Goal: Find specific page/section: Find specific page/section

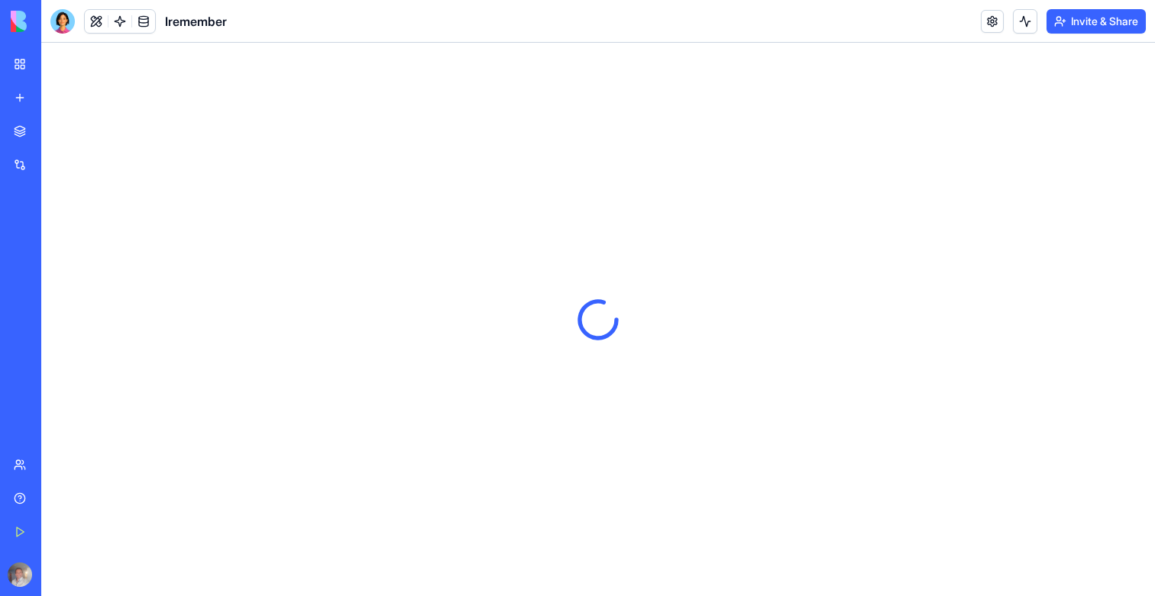
click at [117, 15] on link at bounding box center [119, 21] width 23 height 23
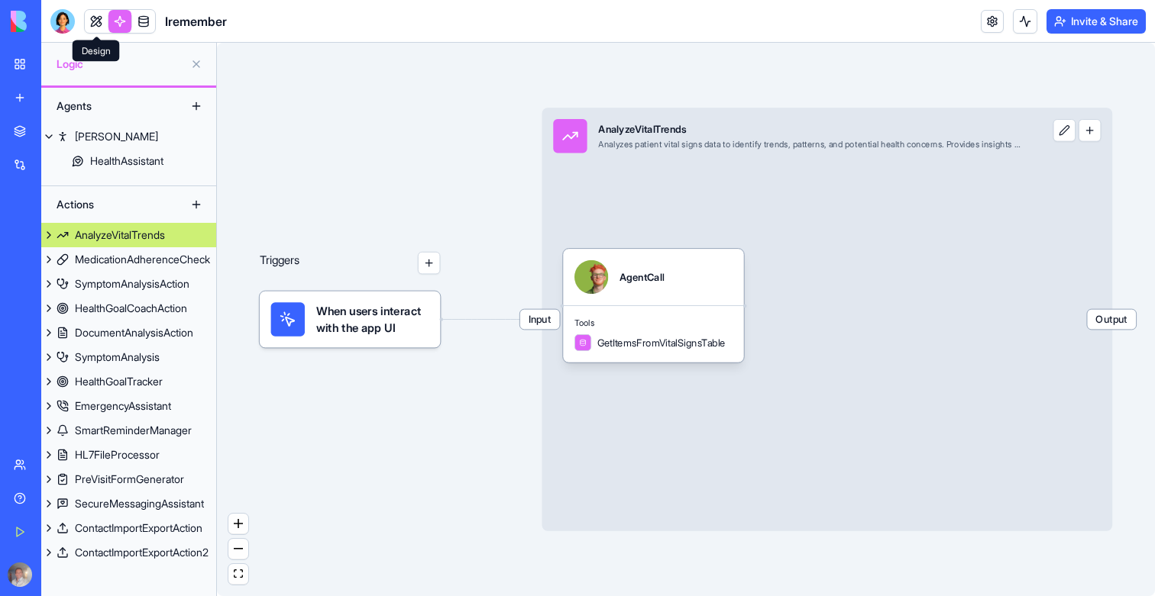
click at [91, 24] on link at bounding box center [96, 21] width 23 height 23
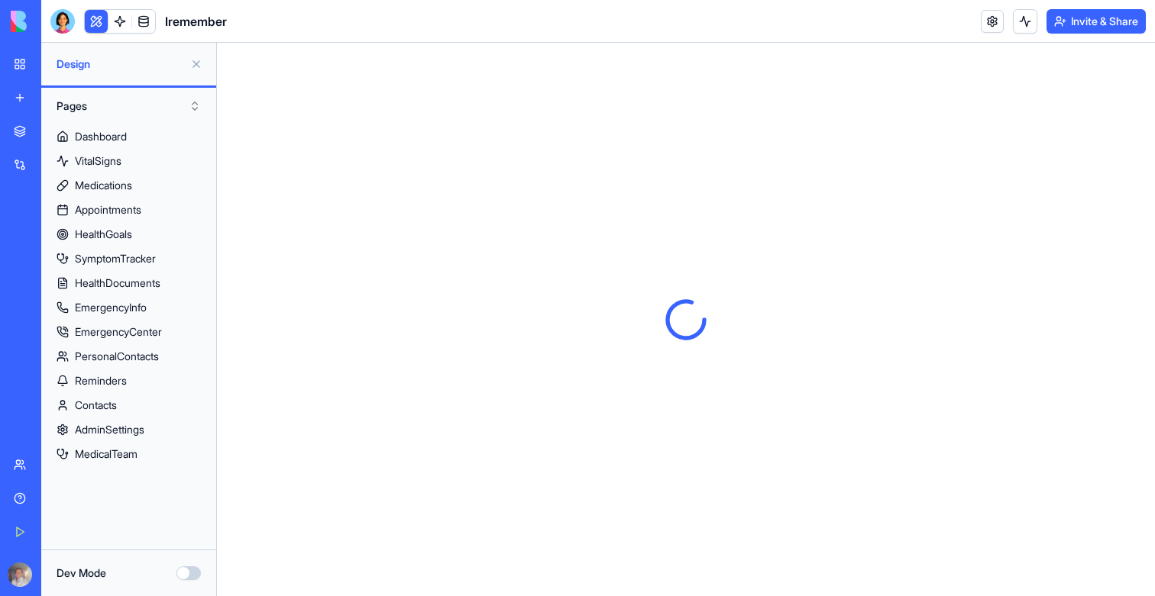
click at [195, 65] on button at bounding box center [196, 64] width 24 height 24
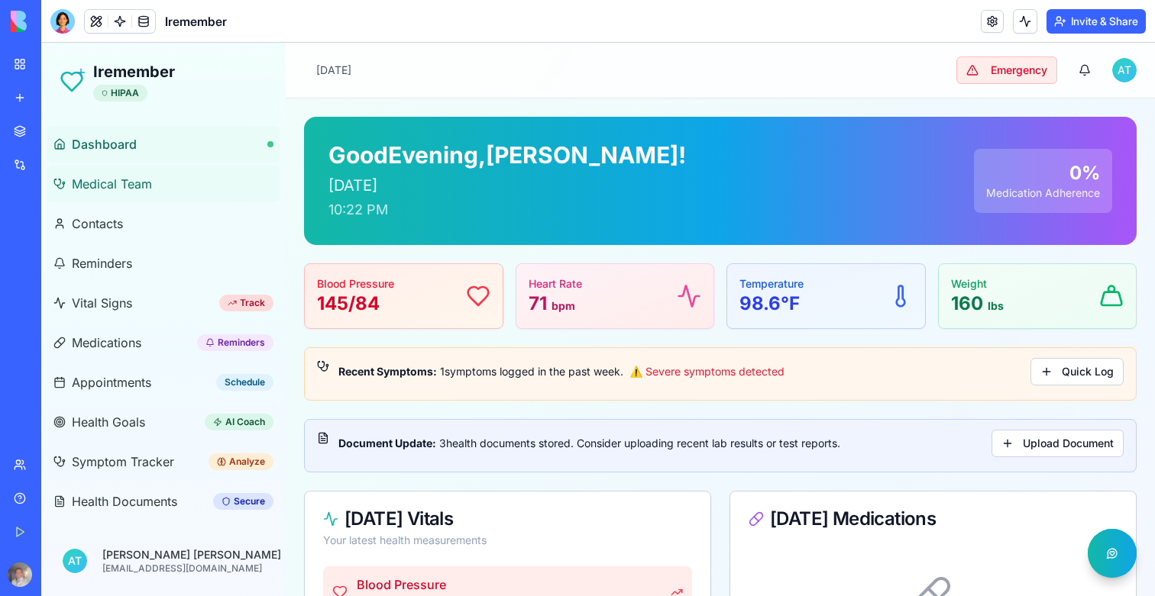
click at [165, 170] on link "Medical Team" at bounding box center [163, 184] width 232 height 37
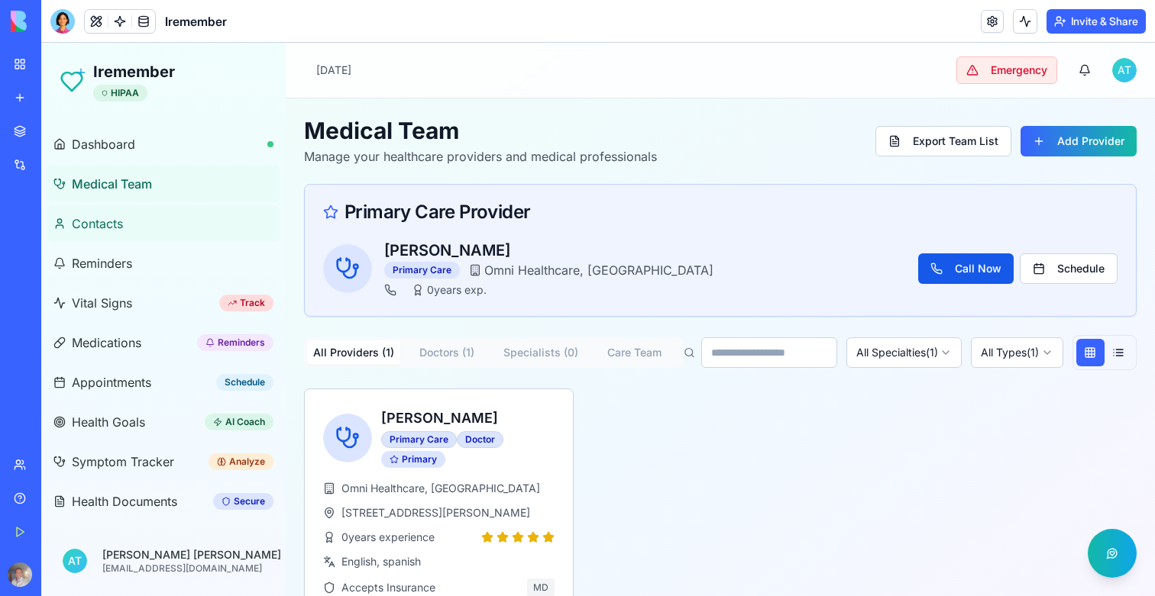
click at [118, 219] on span "Contacts" at bounding box center [97, 224] width 51 height 18
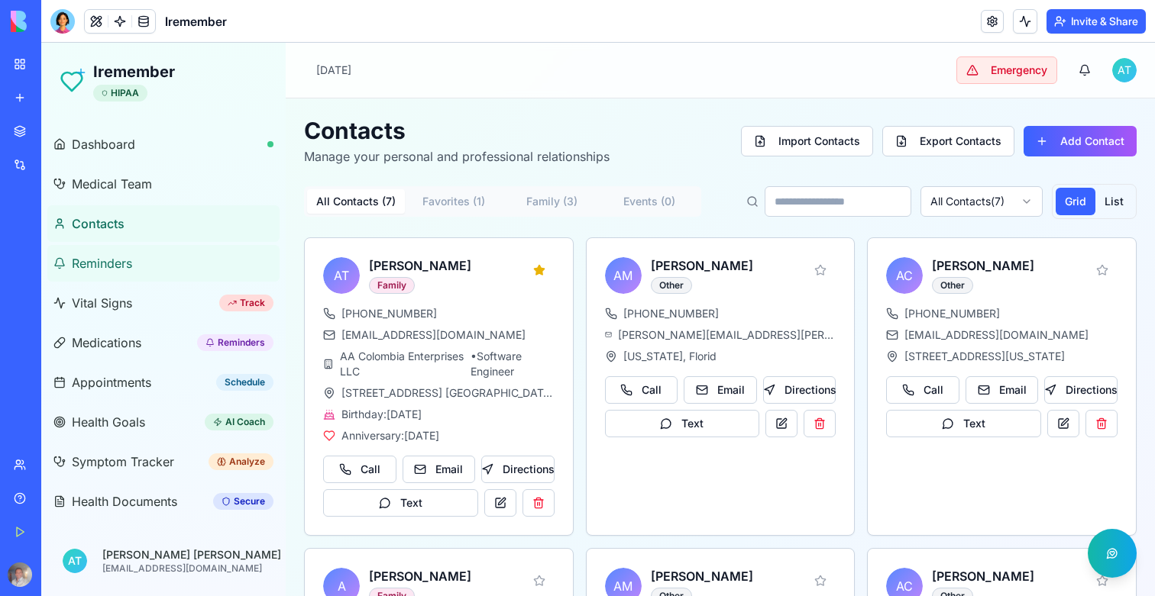
click at [120, 266] on span "Reminders" at bounding box center [102, 263] width 60 height 18
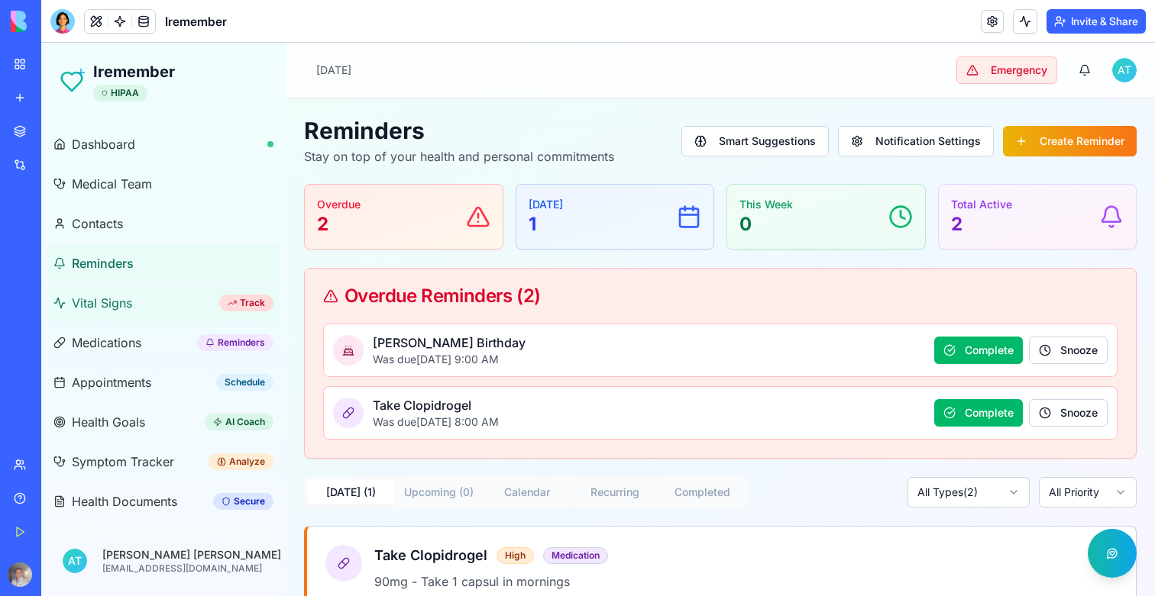
click at [116, 312] on link "Vital Signs Track" at bounding box center [163, 303] width 232 height 37
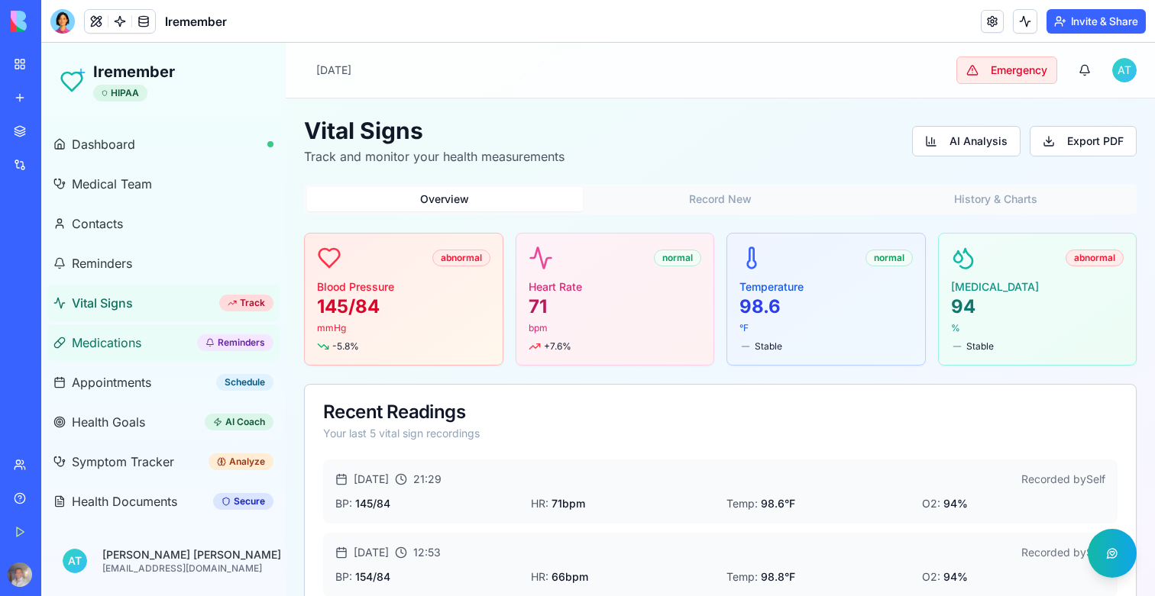
click at [116, 342] on span "Medications" at bounding box center [106, 343] width 69 height 18
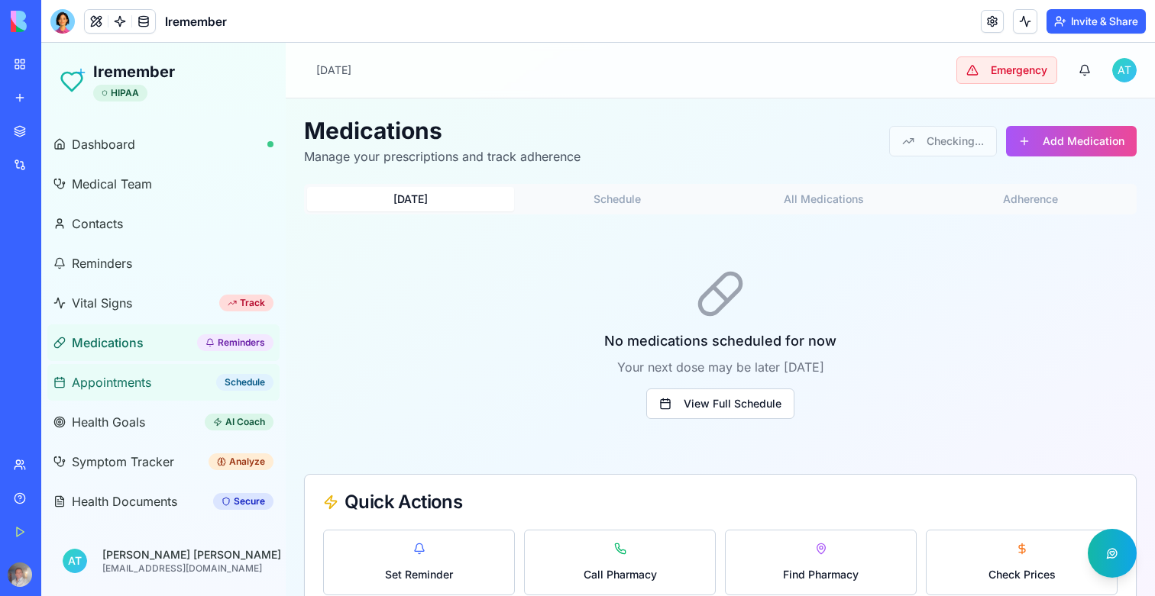
click at [116, 380] on span "Appointments" at bounding box center [111, 382] width 79 height 18
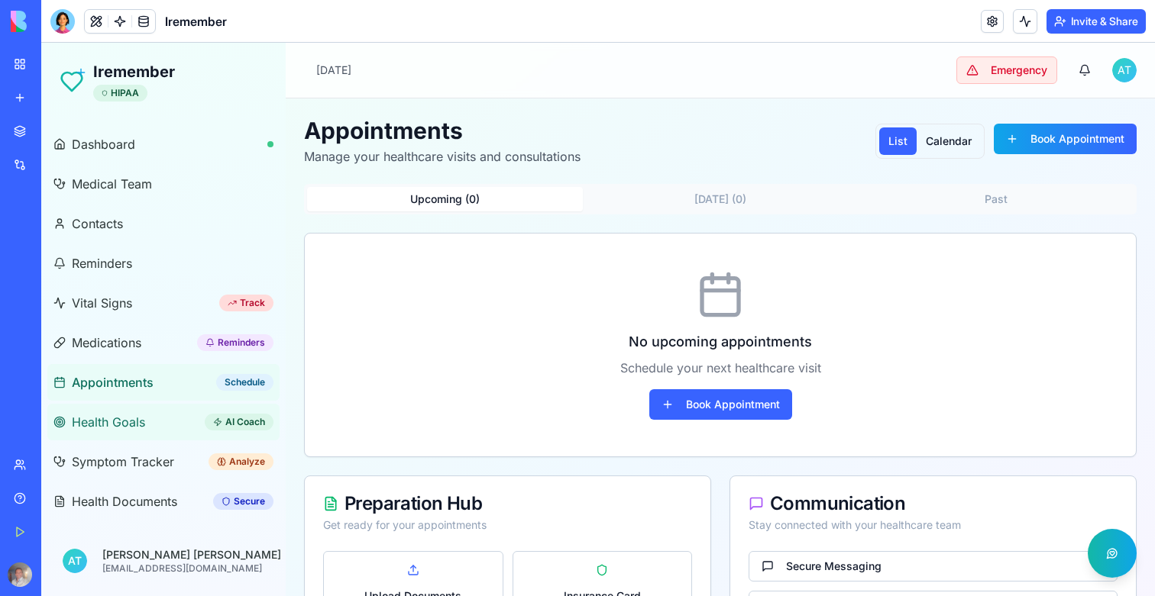
click at [116, 408] on link "Health Goals AI Coach" at bounding box center [163, 422] width 232 height 37
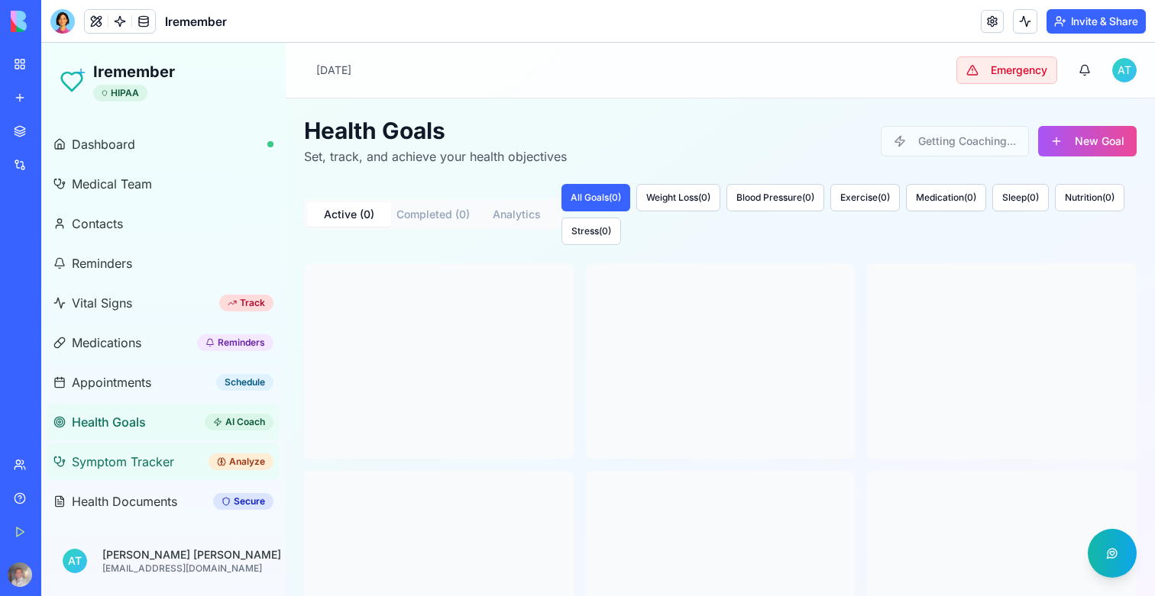
click at [114, 454] on span "Symptom Tracker" at bounding box center [123, 462] width 102 height 18
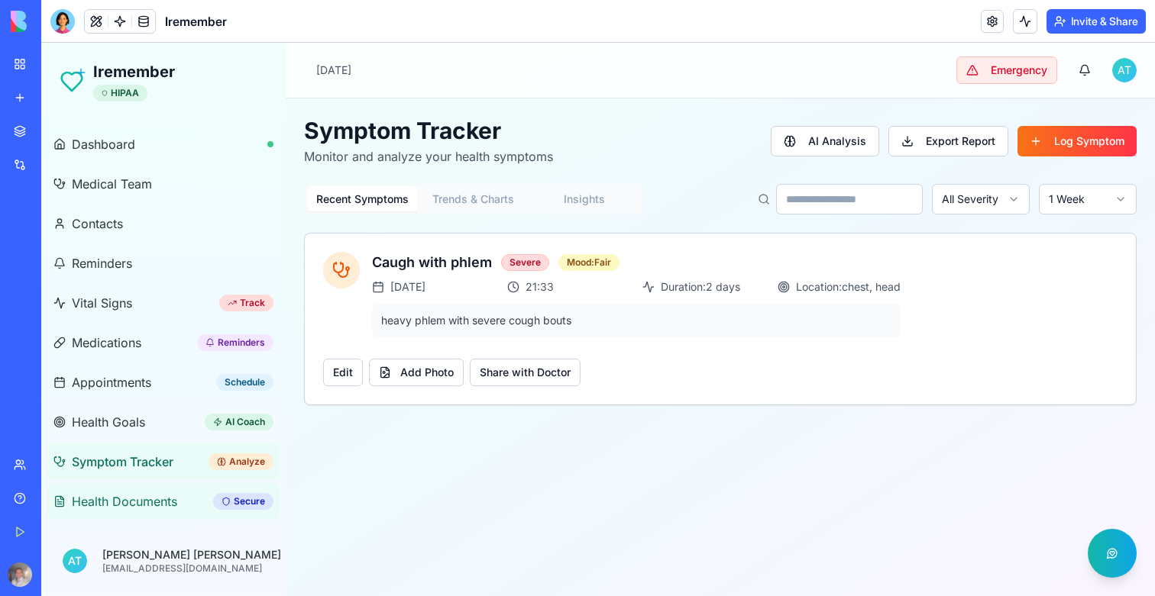
click at [114, 498] on span "Health Documents" at bounding box center [124, 502] width 105 height 18
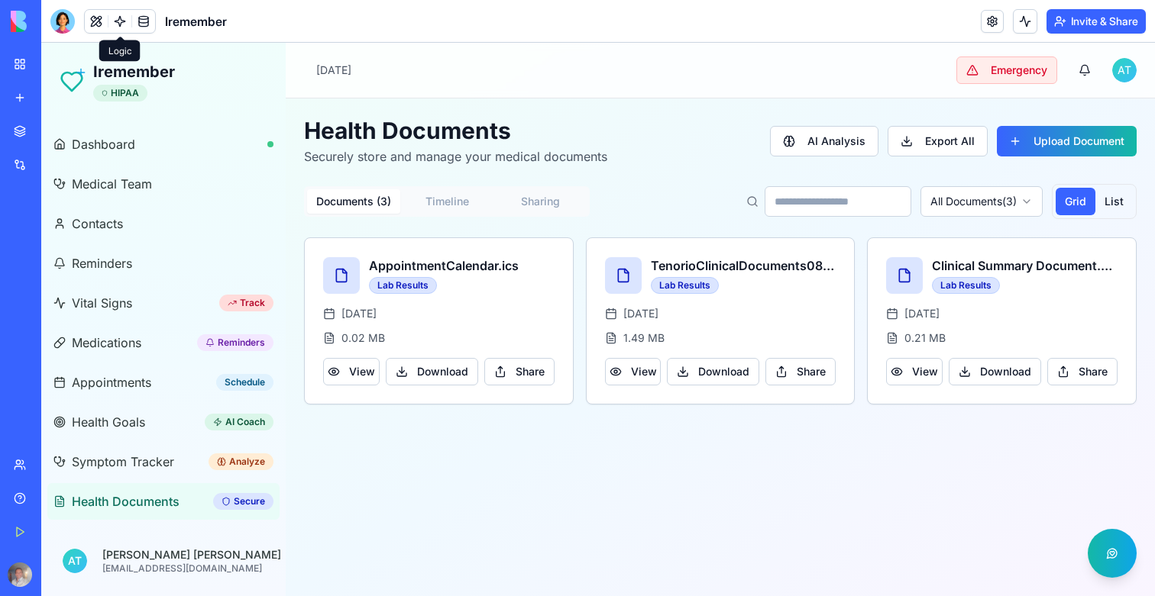
click at [123, 17] on link at bounding box center [119, 21] width 23 height 23
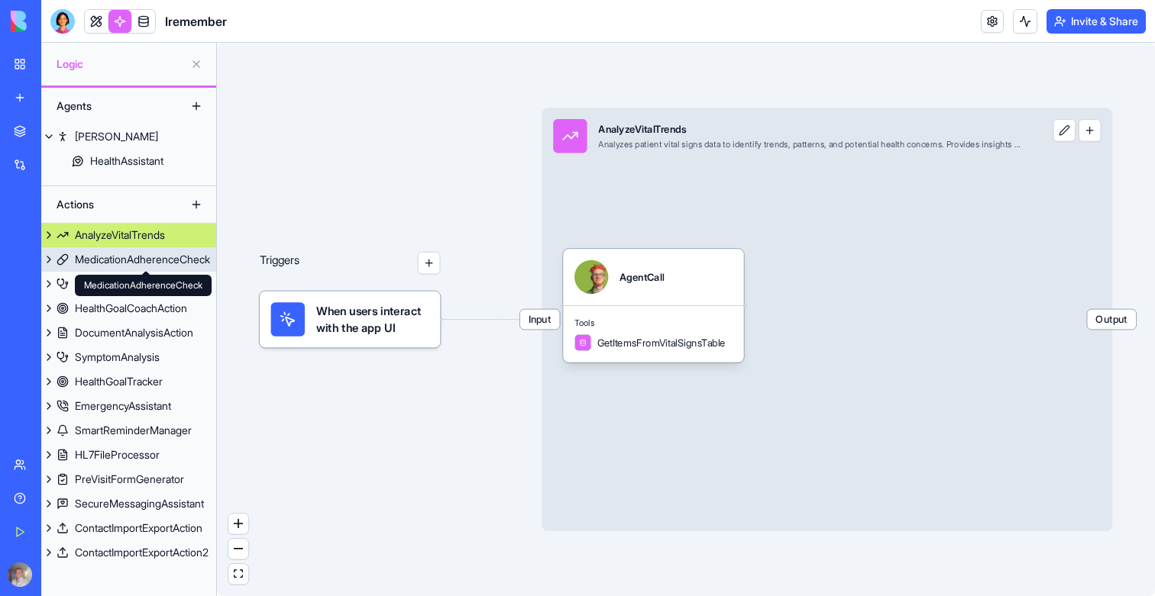
click at [124, 260] on div "MedicationAdherenceCheck" at bounding box center [142, 259] width 135 height 15
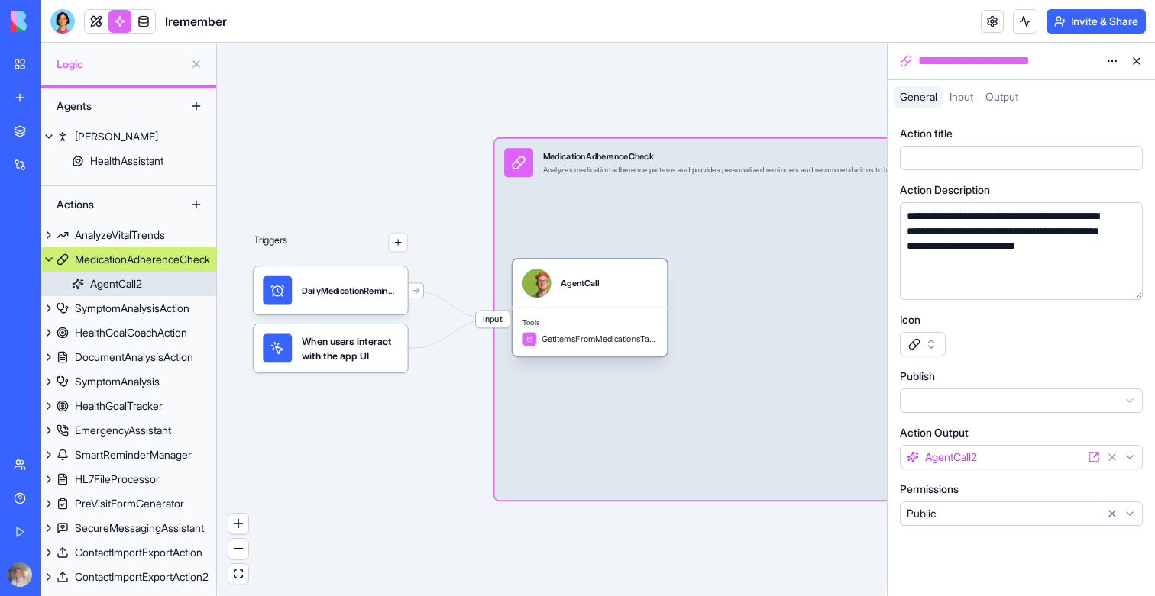
click at [123, 294] on link "AgentCall2" at bounding box center [128, 284] width 175 height 24
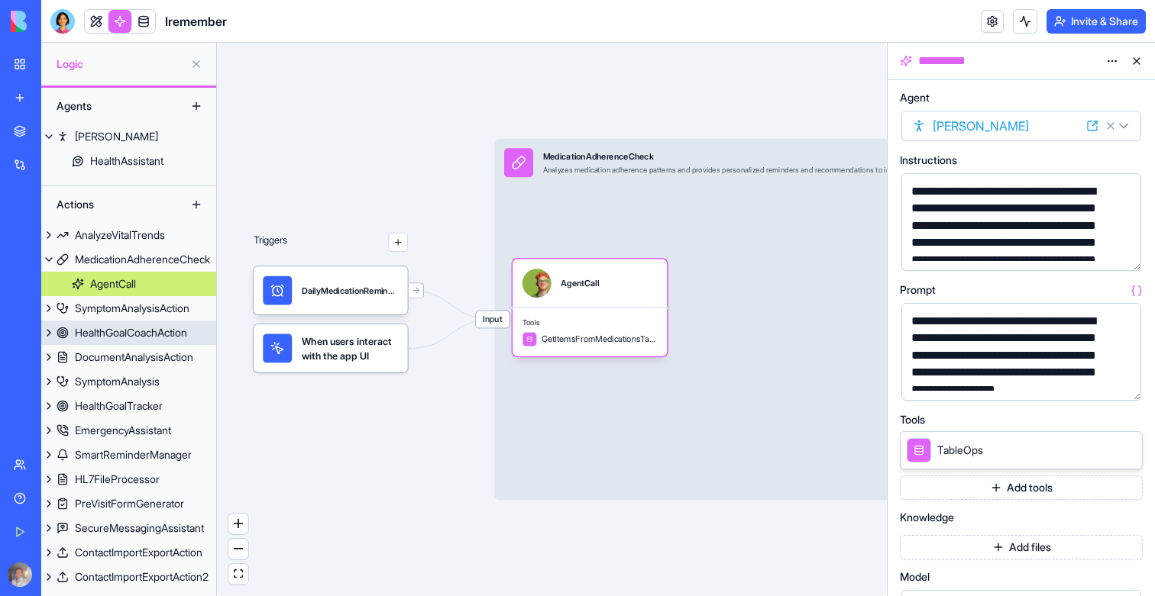
click at [123, 321] on link "HealthGoalCoachAction" at bounding box center [128, 333] width 175 height 24
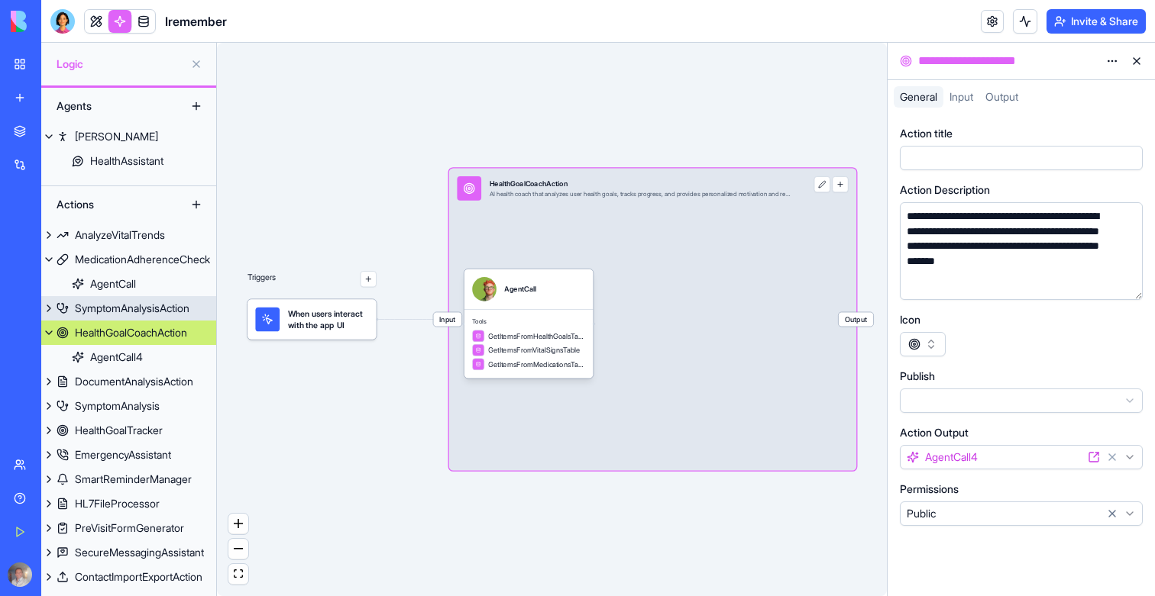
click at [147, 315] on div "SymptomAnalysisAction" at bounding box center [132, 308] width 115 height 15
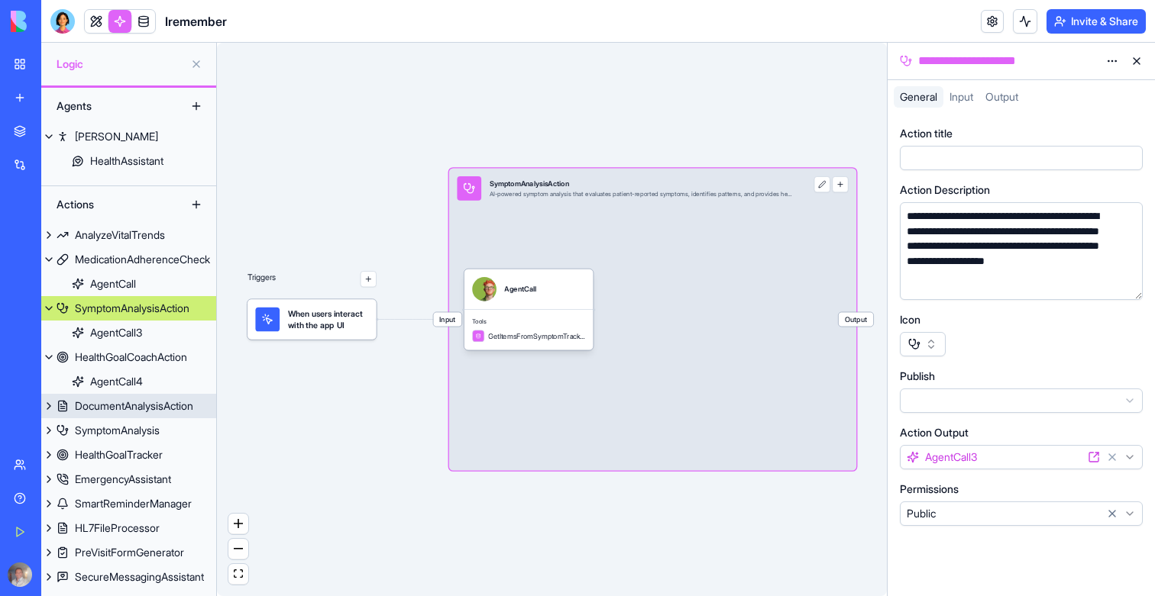
click at [147, 403] on div "DocumentAnalysisAction" at bounding box center [134, 406] width 118 height 15
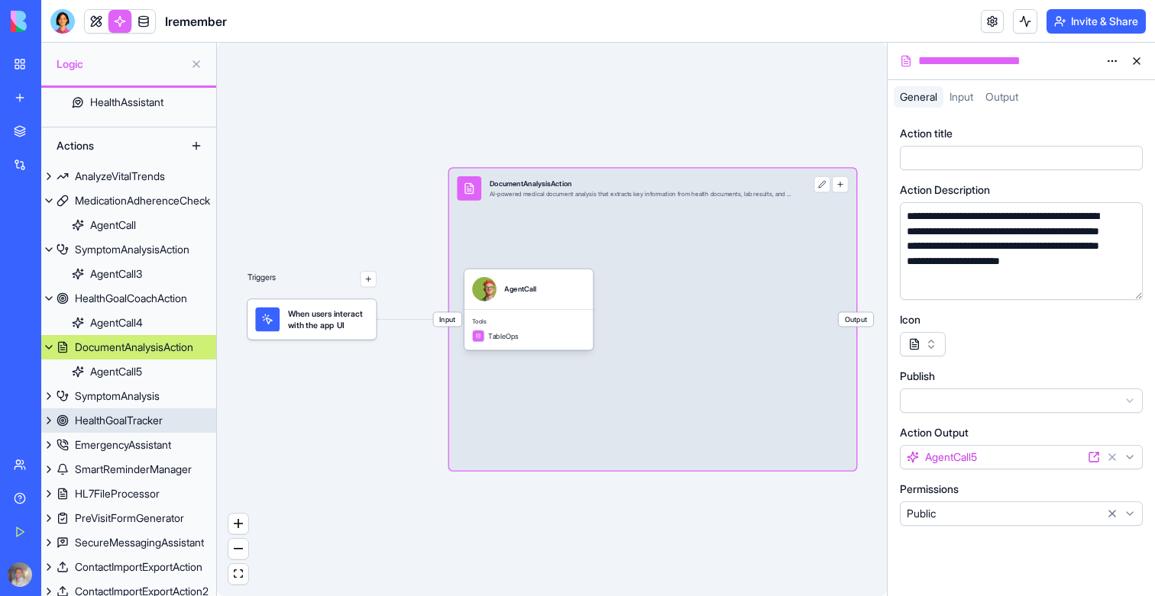
scroll to position [64, 0]
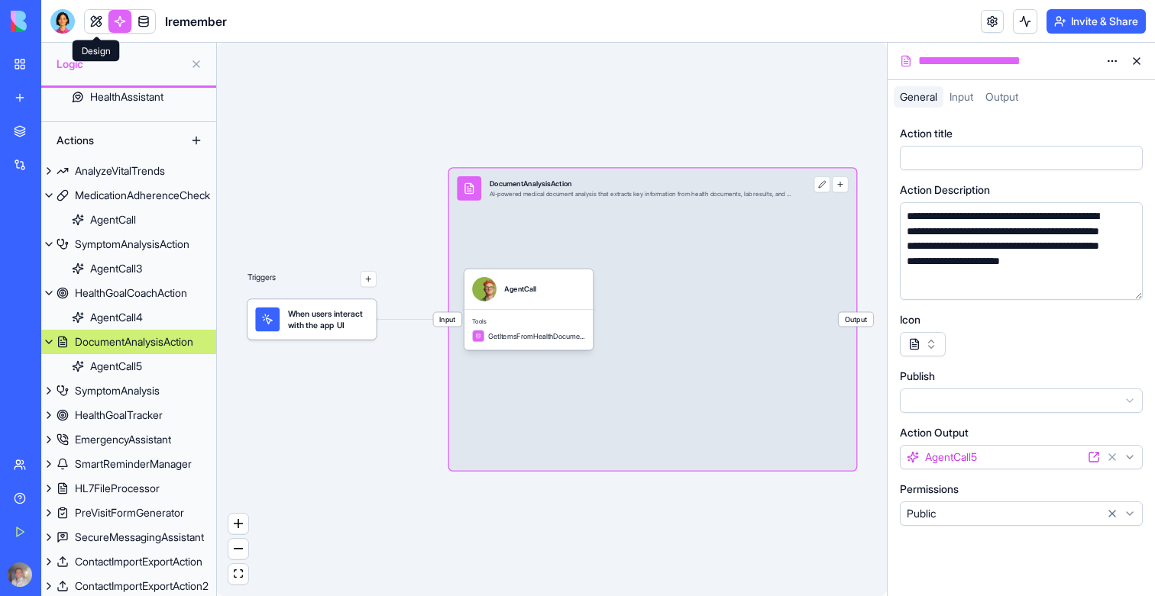
click at [101, 27] on link at bounding box center [96, 21] width 23 height 23
click at [101, 27] on button at bounding box center [96, 21] width 23 height 23
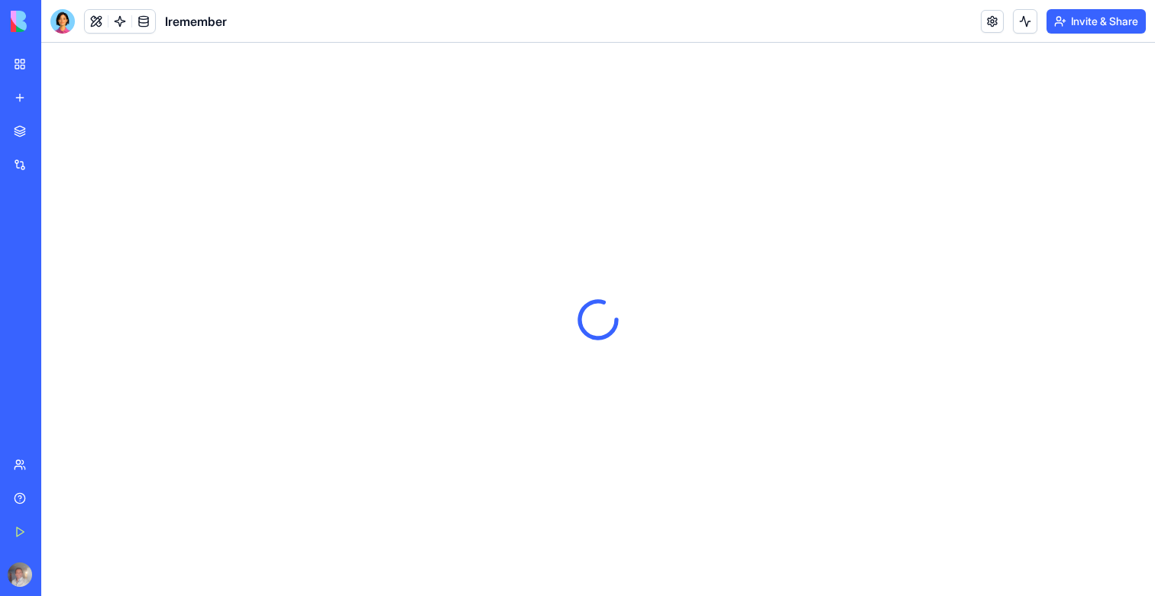
click at [23, 73] on link "My Workspace" at bounding box center [35, 64] width 61 height 31
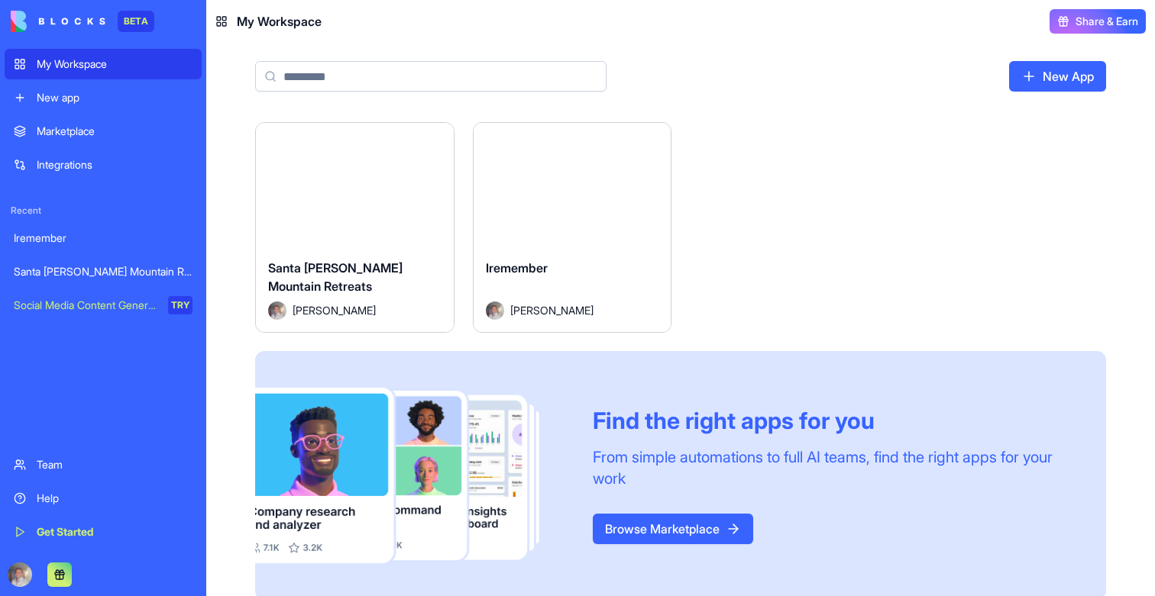
click at [344, 187] on button "Launch" at bounding box center [354, 185] width 115 height 31
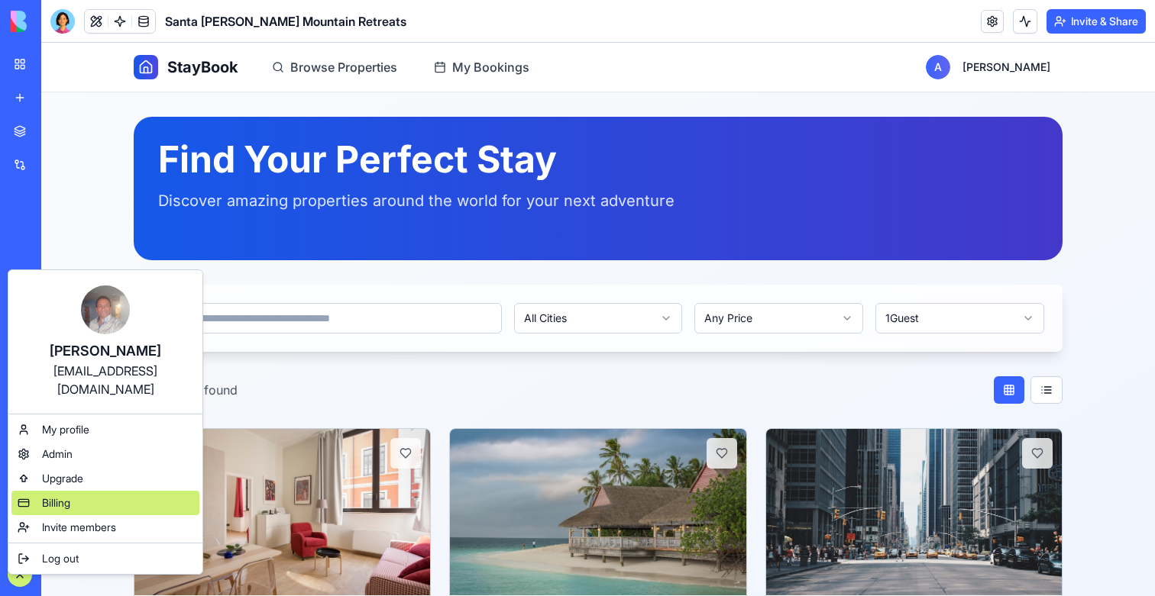
click at [66, 496] on span "Billing" at bounding box center [56, 503] width 28 height 15
